Goal: Navigation & Orientation: Find specific page/section

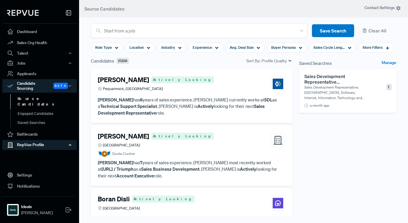
click at [29, 140] on div "RepVue Profile" at bounding box center [39, 145] width 74 height 10
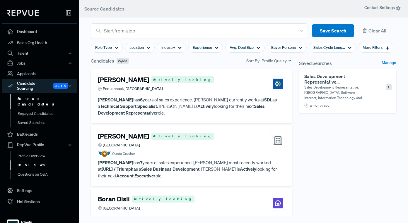
click at [27, 161] on link "Reviews" at bounding box center [47, 165] width 74 height 9
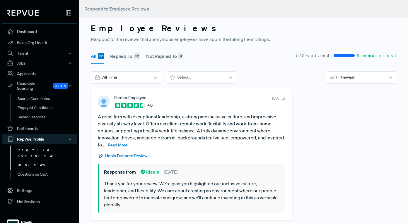
click at [32, 147] on link "Profile Overview" at bounding box center [47, 153] width 74 height 15
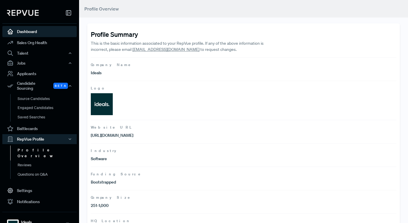
click at [40, 31] on link "Dashboard" at bounding box center [39, 31] width 74 height 11
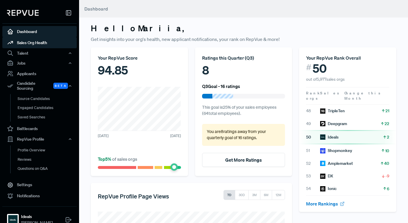
click at [33, 42] on link "Sales Org Health" at bounding box center [39, 42] width 74 height 11
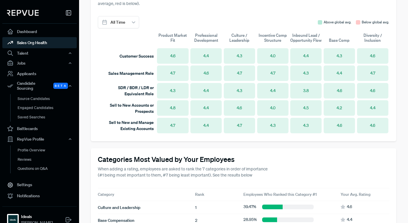
scroll to position [462, 0]
